Goal: Navigation & Orientation: Go to known website

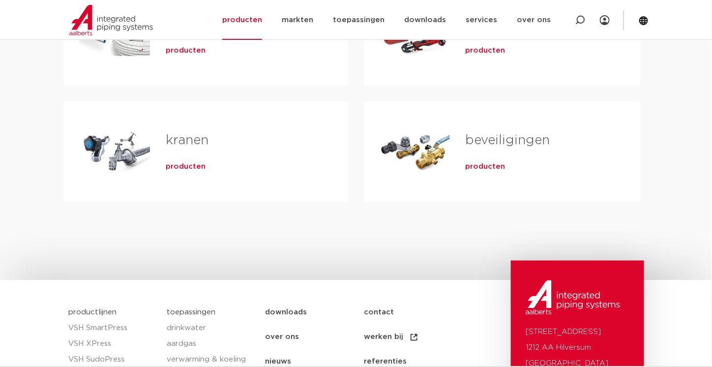
scroll to position [366, 0]
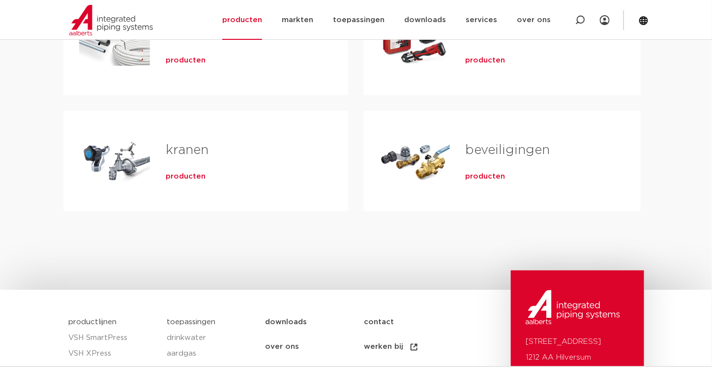
click at [577, 298] on img at bounding box center [573, 307] width 94 height 34
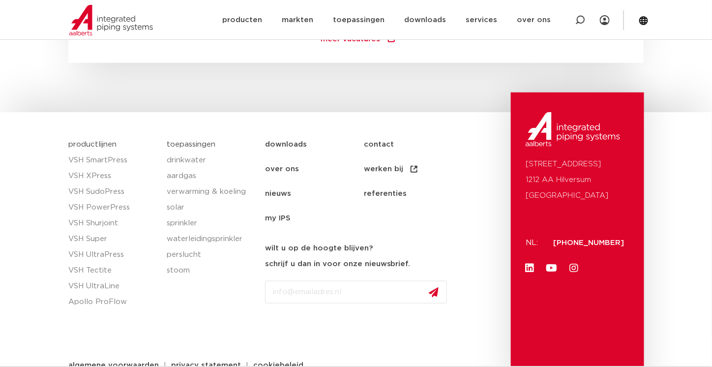
scroll to position [1498, 0]
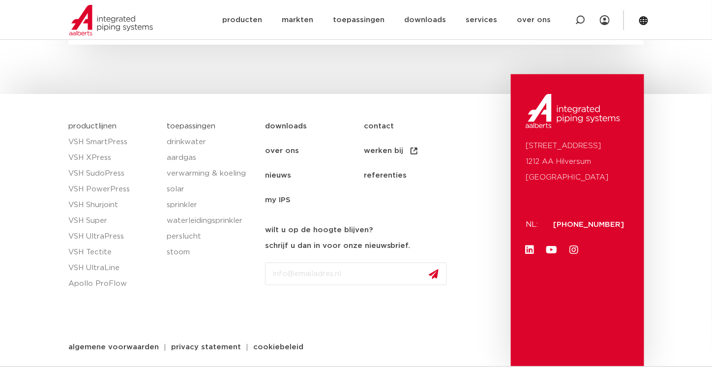
click at [585, 109] on img at bounding box center [573, 111] width 94 height 34
